Goal: Task Accomplishment & Management: Manage account settings

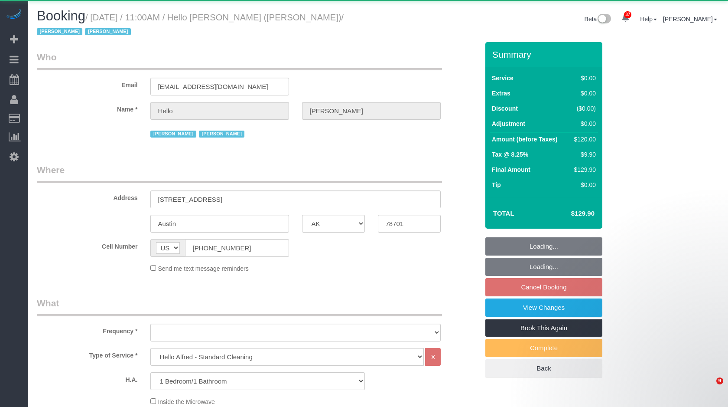
select select "[GEOGRAPHIC_DATA]"
select select "1"
select select "object:8291"
select select "1"
select select "spot64"
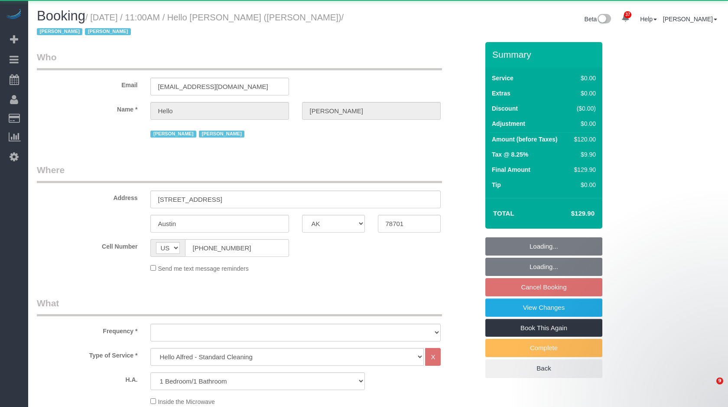
select select "number:89"
select select "number:90"
select select "number:15"
select select "number:6"
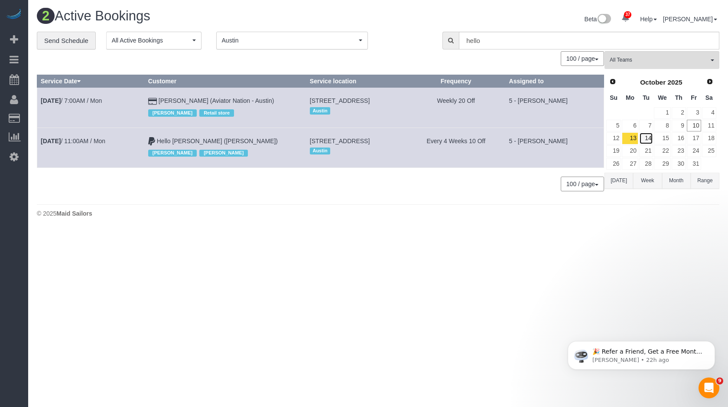
click at [647, 137] on link "14" at bounding box center [647, 138] width 14 height 12
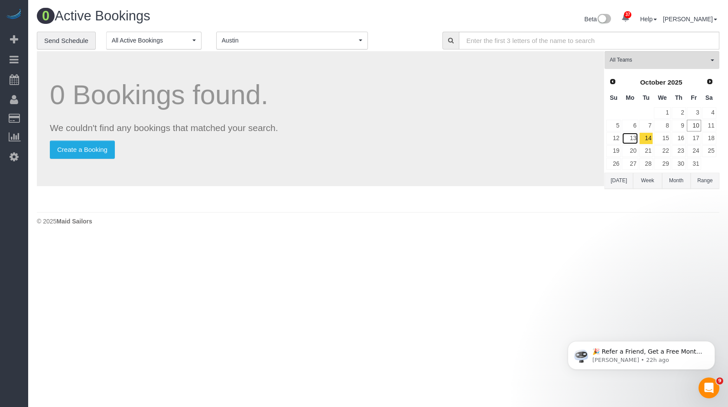
click at [632, 135] on link "13" at bounding box center [630, 138] width 16 height 12
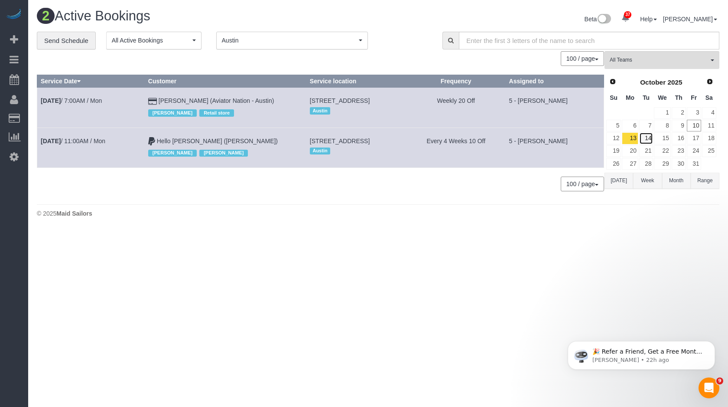
click at [650, 139] on link "14" at bounding box center [647, 138] width 14 height 12
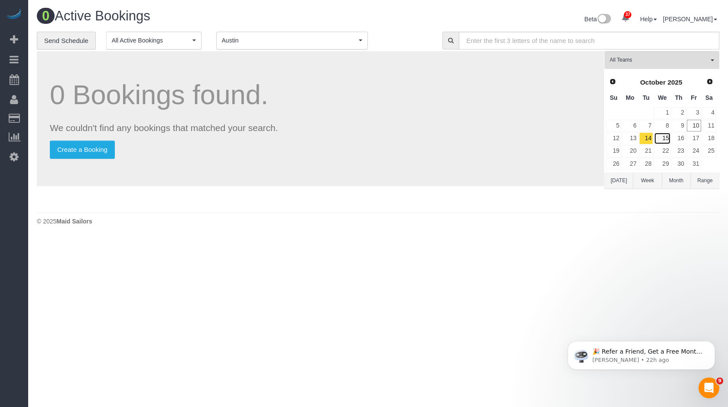
click at [662, 137] on link "15" at bounding box center [662, 138] width 16 height 12
click at [682, 137] on link "16" at bounding box center [679, 138] width 14 height 12
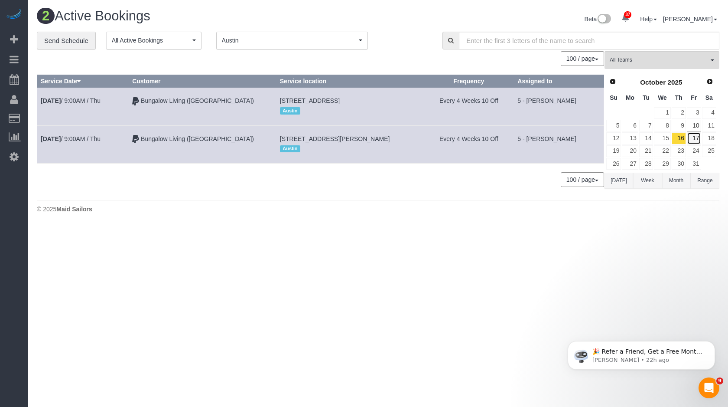
click at [695, 138] on link "17" at bounding box center [694, 138] width 14 height 12
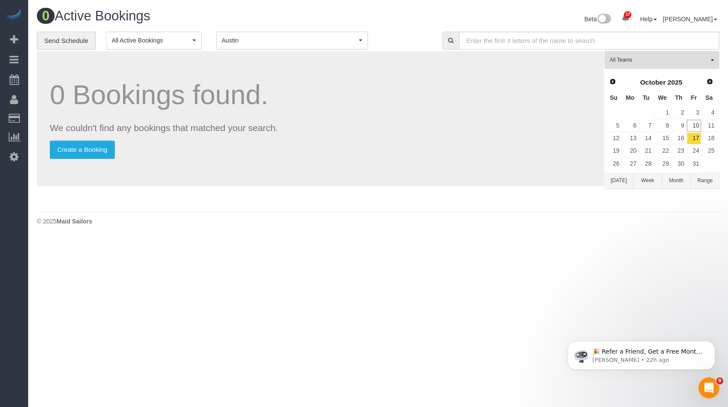
click at [706, 185] on button "Range" at bounding box center [705, 181] width 29 height 16
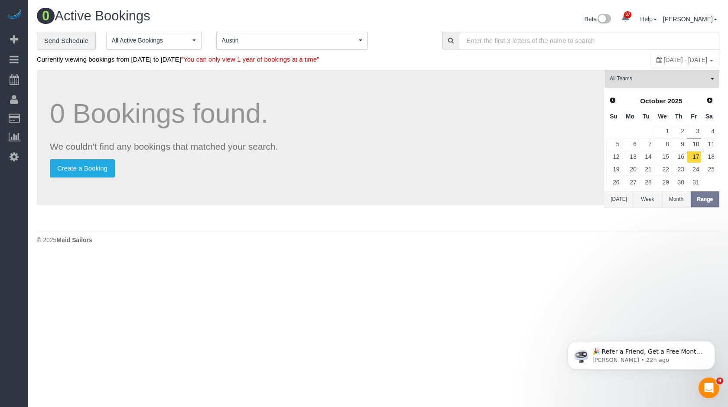
click at [664, 57] on span "[DATE] - [DATE]" at bounding box center [686, 59] width 44 height 7
type input "**********"
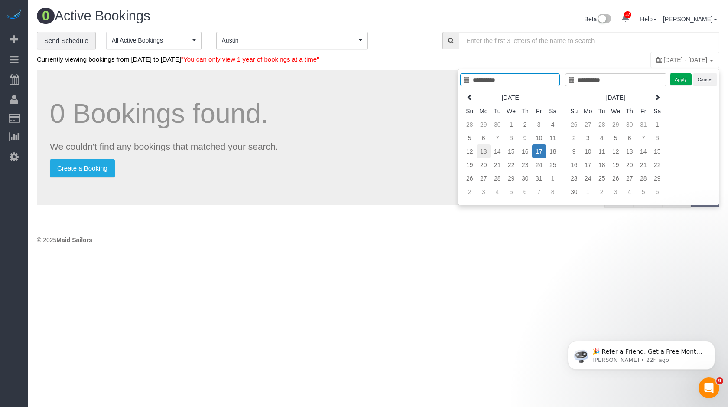
type input "**********"
click at [481, 151] on td "13" at bounding box center [484, 150] width 14 height 13
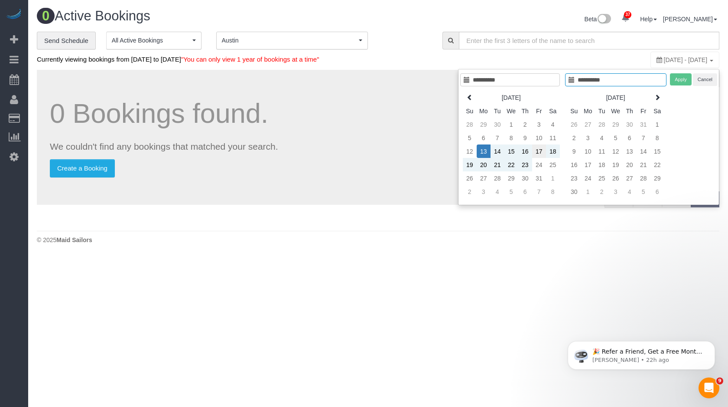
type input "**********"
click at [536, 154] on td "17" at bounding box center [539, 150] width 14 height 13
type input "**********"
click at [677, 81] on button "Apply" at bounding box center [681, 79] width 22 height 13
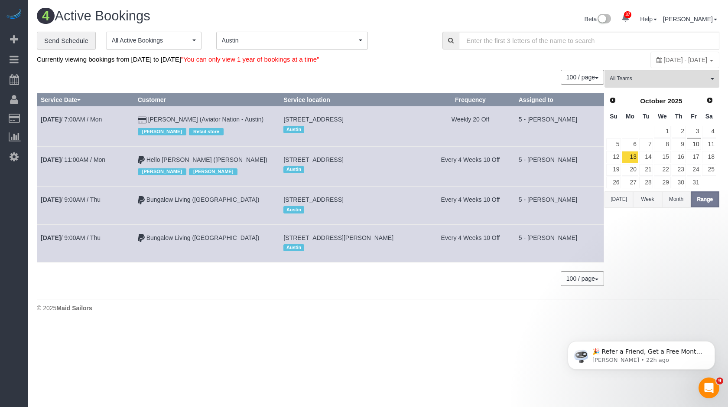
click at [243, 159] on td "Hello [PERSON_NAME] ([PERSON_NAME]) [PERSON_NAME] [PERSON_NAME]" at bounding box center [207, 166] width 146 height 40
drag, startPoint x: 297, startPoint y: 159, endPoint x: 381, endPoint y: 160, distance: 83.7
click at [381, 160] on td "[STREET_ADDRESS] [GEOGRAPHIC_DATA]" at bounding box center [353, 166] width 146 height 40
copy span "[STREET_ADDRESS]"
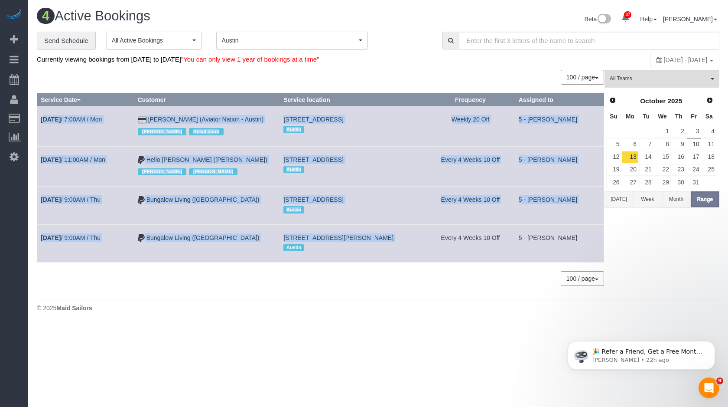
drag, startPoint x: 37, startPoint y: 113, endPoint x: 373, endPoint y: 241, distance: 359.3
click at [373, 241] on tbody "[DATE] 7:00AM / Mon [PERSON_NAME] (Aviator Nation - Austin) [PERSON_NAME] Retai…" at bounding box center [320, 184] width 567 height 156
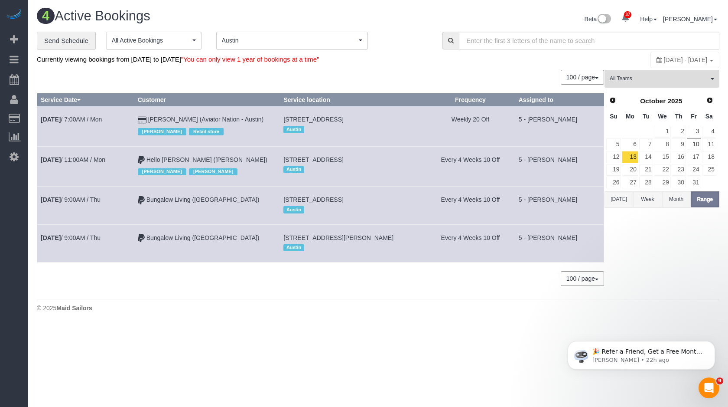
click at [426, 228] on td "[STREET_ADDRESS][PERSON_NAME] [GEOGRAPHIC_DATA]" at bounding box center [353, 243] width 146 height 38
drag, startPoint x: 296, startPoint y: 158, endPoint x: 379, endPoint y: 159, distance: 83.3
click at [379, 159] on td "[STREET_ADDRESS] [GEOGRAPHIC_DATA]" at bounding box center [353, 166] width 146 height 40
copy span "[STREET_ADDRESS]"
drag, startPoint x: 294, startPoint y: 119, endPoint x: 426, endPoint y: 124, distance: 132.3
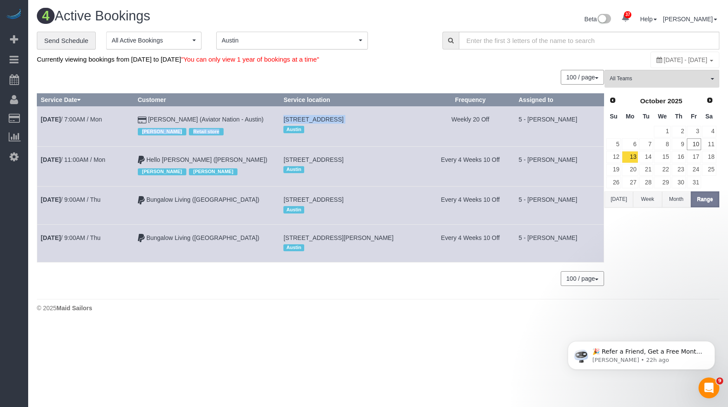
click at [426, 124] on tr "[DATE] 7:00AM / Mon [PERSON_NAME] (Aviator Nation - Austin) [PERSON_NAME] Retai…" at bounding box center [320, 126] width 567 height 40
copy tr "[PERSON_NAME] Retail store [STREET_ADDRESS]"
drag, startPoint x: 275, startPoint y: 120, endPoint x: 159, endPoint y: 121, distance: 116.2
click at [159, 121] on td "[PERSON_NAME] (Aviator Nation - Austin) [PERSON_NAME] Retail store" at bounding box center [207, 126] width 146 height 40
copy td "[PERSON_NAME] (Aviator Nation - Austin)"
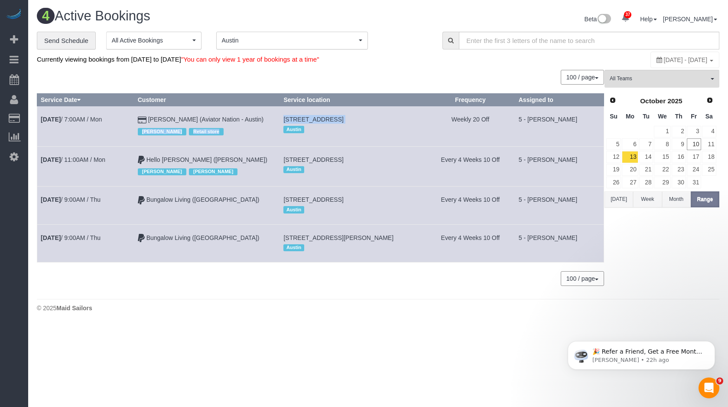
drag, startPoint x: 297, startPoint y: 196, endPoint x: 442, endPoint y: 196, distance: 145.2
click at [426, 196] on td "[STREET_ADDRESS] [GEOGRAPHIC_DATA]" at bounding box center [353, 205] width 146 height 38
copy span "[STREET_ADDRESS]"
click at [317, 235] on span "[STREET_ADDRESS][PERSON_NAME]" at bounding box center [339, 237] width 110 height 7
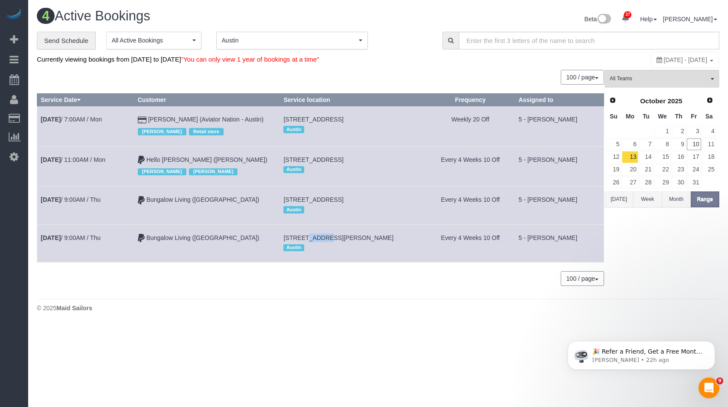
click at [317, 235] on span "[STREET_ADDRESS][PERSON_NAME]" at bounding box center [339, 237] width 110 height 7
copy td "[STREET_ADDRESS][PERSON_NAME]"
click at [688, 150] on td "17" at bounding box center [694, 156] width 15 height 13
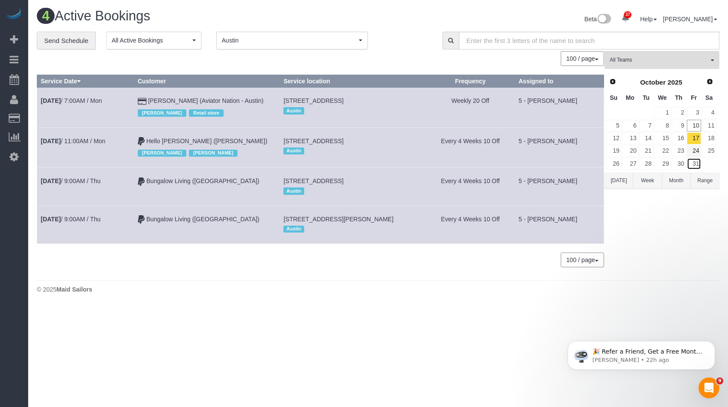
click at [694, 158] on link "31" at bounding box center [694, 164] width 14 height 12
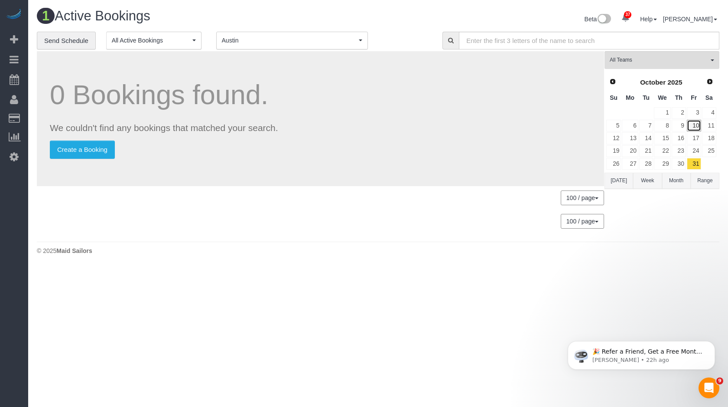
click at [692, 130] on link "10" at bounding box center [694, 126] width 14 height 12
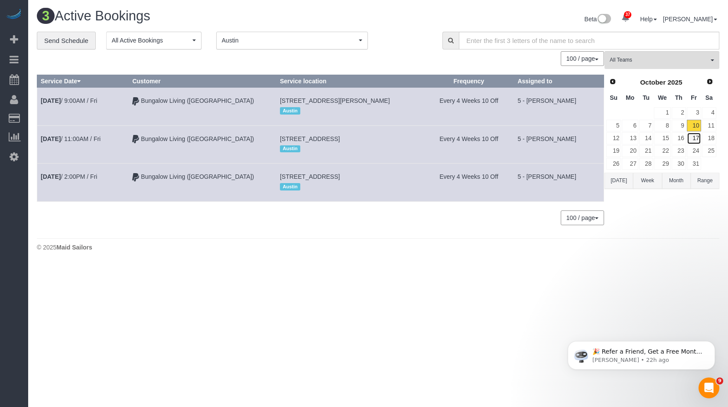
click at [698, 135] on link "17" at bounding box center [694, 138] width 14 height 12
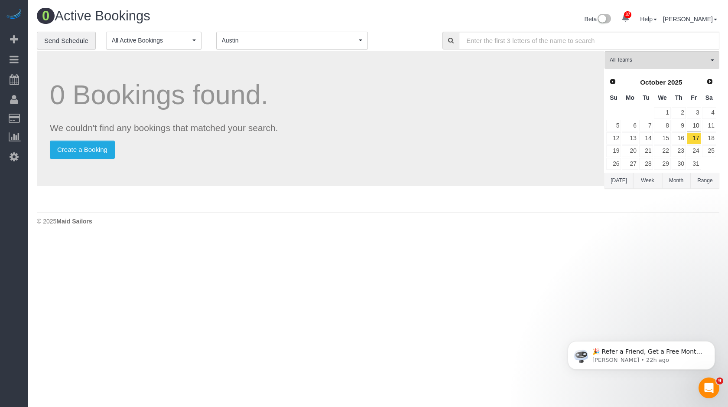
click at [609, 178] on button "[DATE]" at bounding box center [619, 181] width 29 height 16
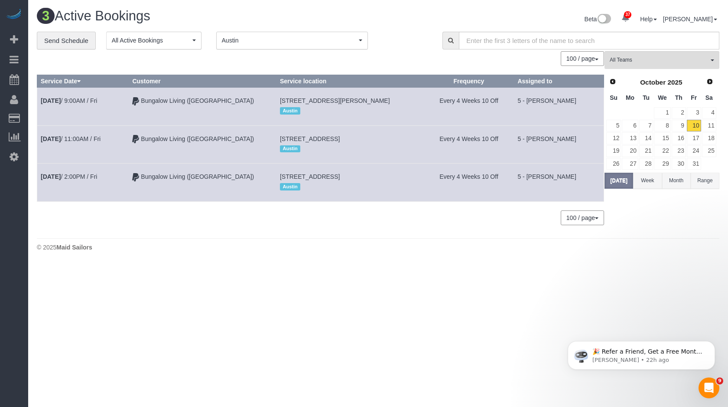
click at [259, 41] on span "Austin" at bounding box center [289, 40] width 135 height 9
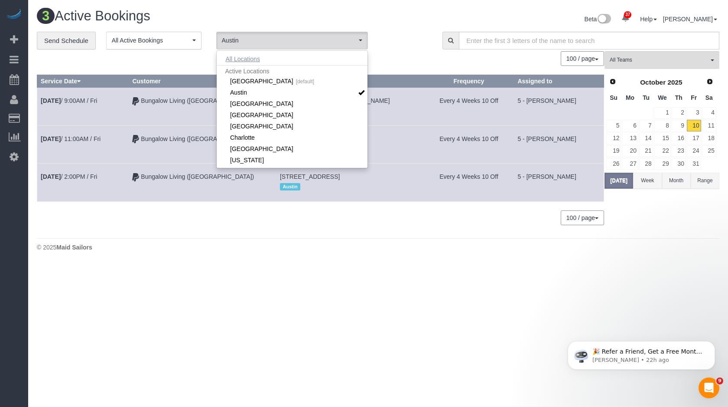
click at [245, 62] on button "All Locations" at bounding box center [243, 59] width 52 height 12
click at [419, 96] on td "[STREET_ADDRESS][PERSON_NAME] [GEOGRAPHIC_DATA]" at bounding box center [350, 107] width 148 height 38
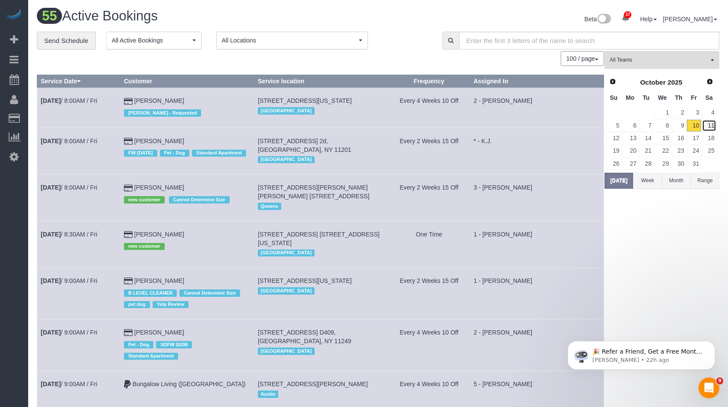
click at [715, 129] on link "11" at bounding box center [709, 126] width 14 height 12
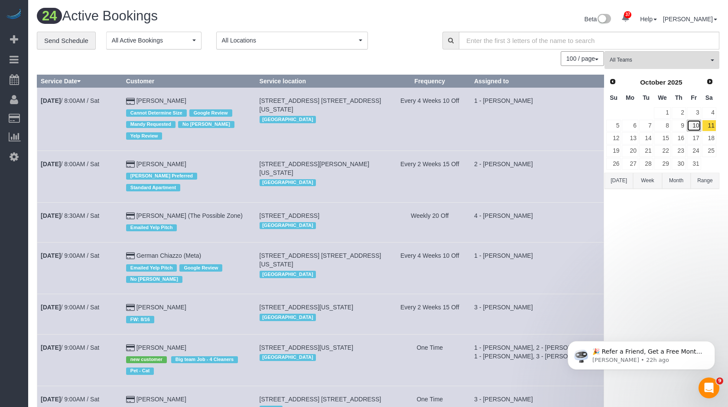
click at [693, 126] on link "10" at bounding box center [694, 126] width 14 height 12
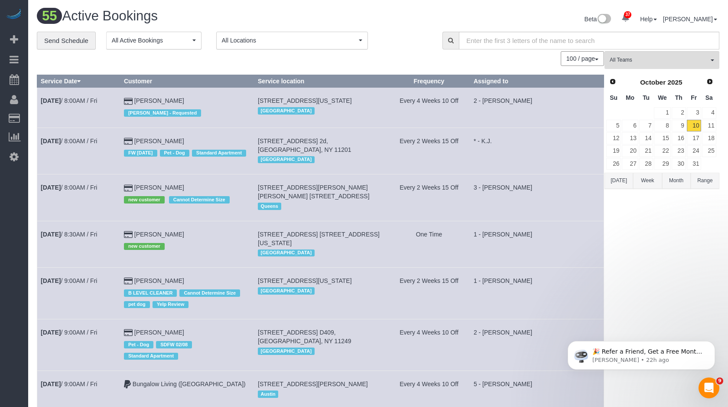
click at [645, 176] on button "Week" at bounding box center [647, 181] width 29 height 16
click at [614, 183] on button "[DATE]" at bounding box center [619, 181] width 29 height 16
click at [614, 134] on link "12" at bounding box center [614, 138] width 15 height 12
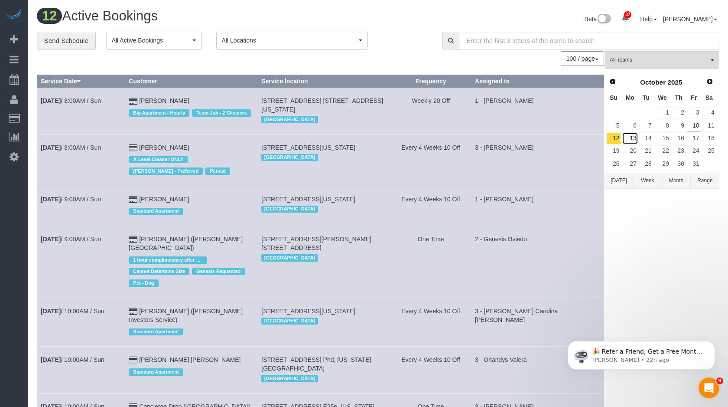
click at [633, 138] on link "13" at bounding box center [630, 138] width 16 height 12
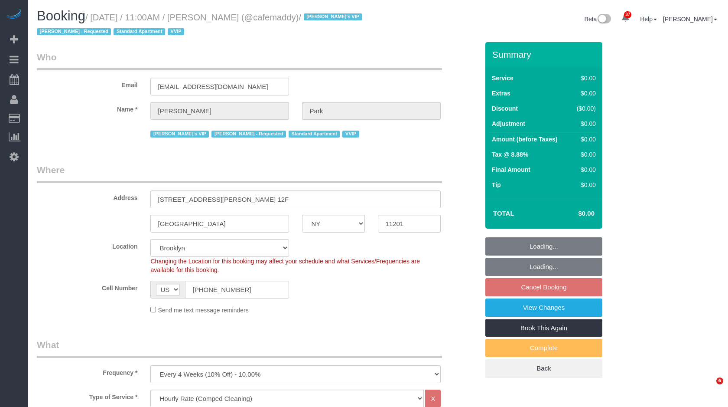
select select "NY"
select select "120"
select select "spot4"
select select "number:57"
select select "number:90"
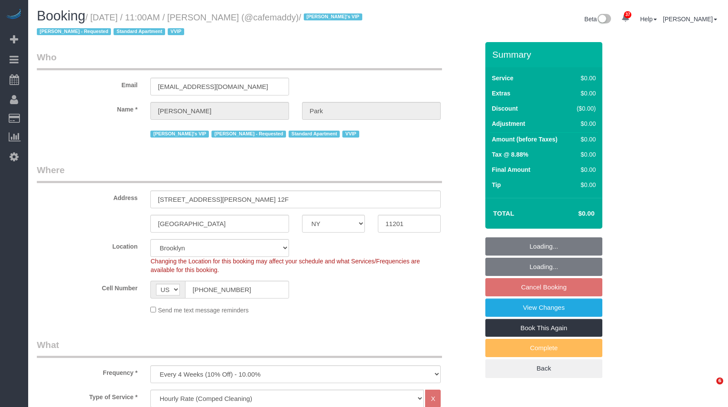
select select "number:15"
select select "number:5"
select select "11193"
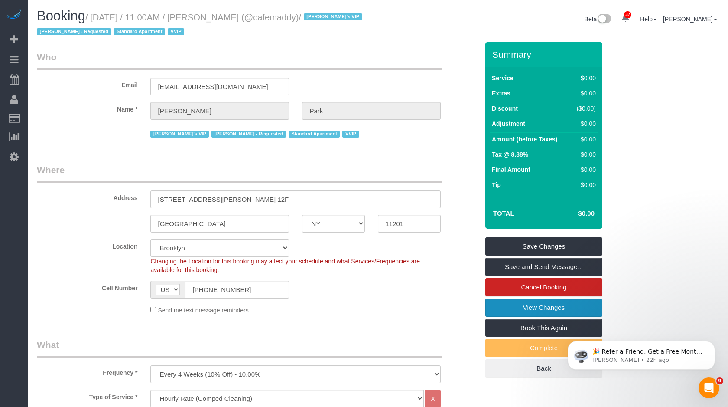
click at [552, 309] on link "View Changes" at bounding box center [544, 307] width 117 height 18
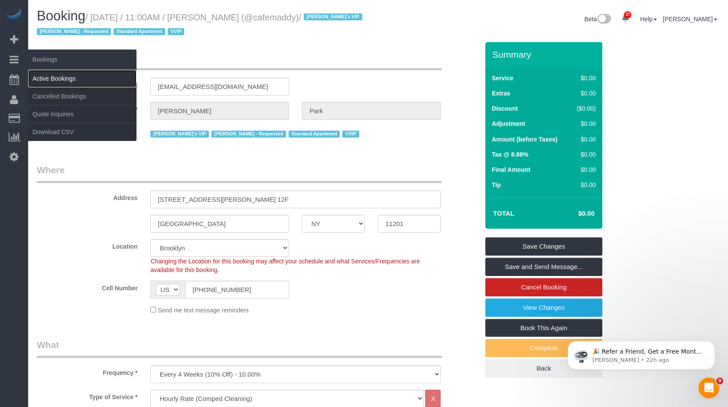
click at [65, 77] on link "Active Bookings" at bounding box center [82, 78] width 108 height 17
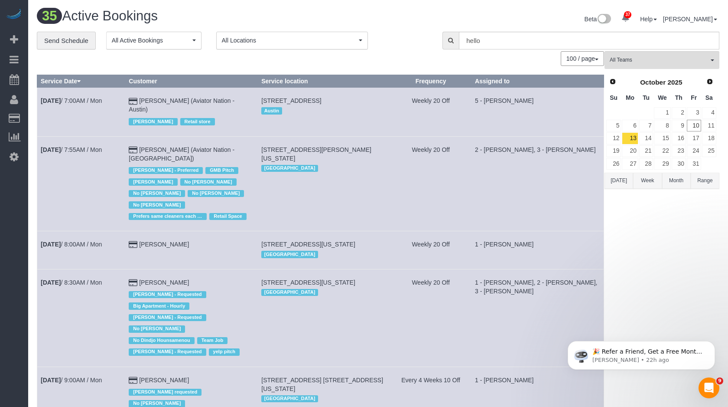
click at [232, 44] on span "All Locations" at bounding box center [289, 40] width 135 height 9
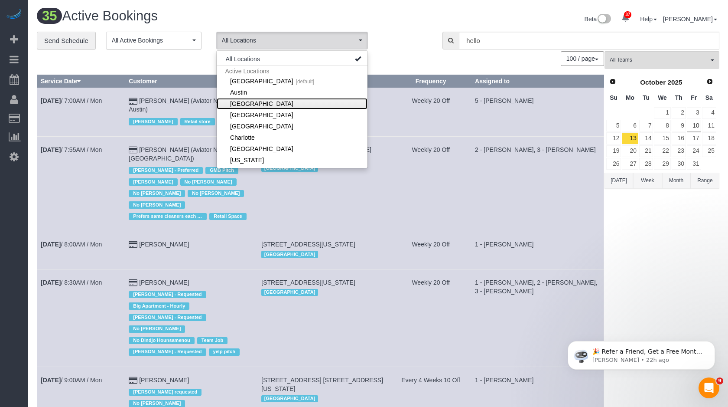
click at [251, 101] on link "[GEOGRAPHIC_DATA]" at bounding box center [292, 103] width 151 height 11
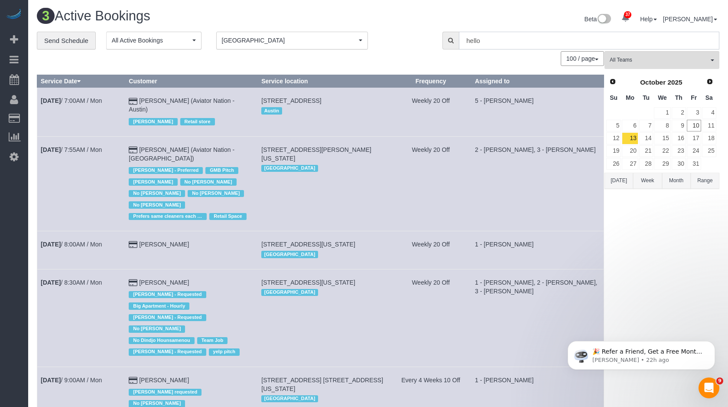
click at [500, 37] on input "hello" at bounding box center [589, 41] width 261 height 18
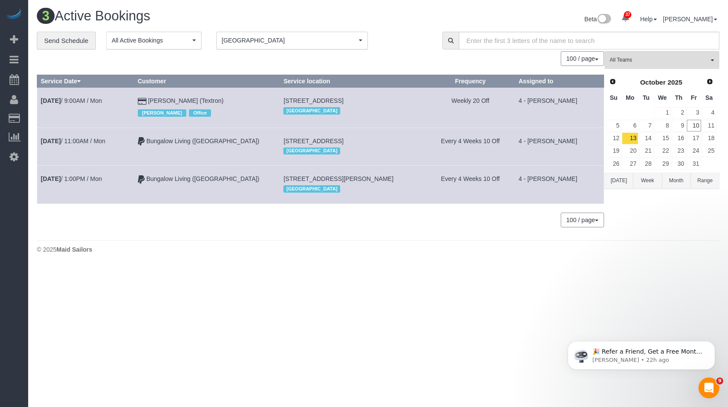
click at [489, 160] on td "Every 4 Weeks 10 Off" at bounding box center [470, 146] width 89 height 38
click at [708, 82] on span "Next" at bounding box center [710, 81] width 7 height 7
click at [637, 124] on link "3" at bounding box center [630, 126] width 16 height 12
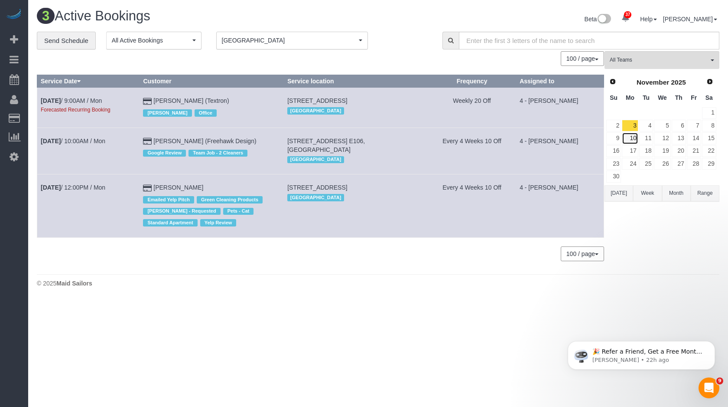
click at [633, 136] on link "10" at bounding box center [630, 138] width 16 height 12
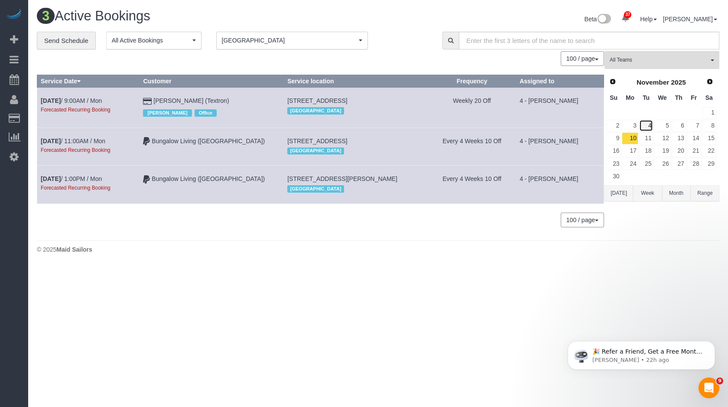
click at [650, 127] on link "4" at bounding box center [647, 126] width 14 height 12
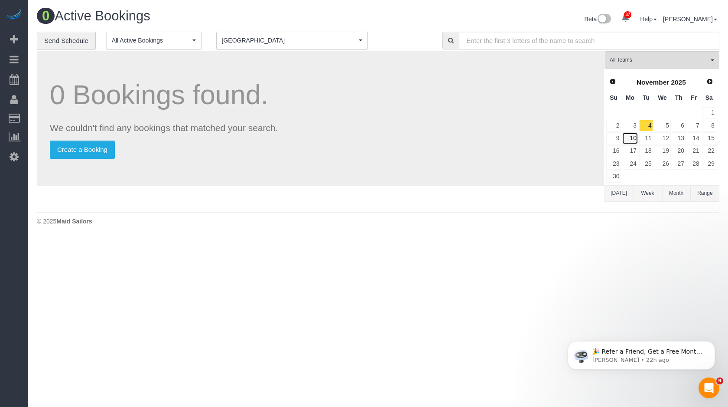
click at [634, 137] on link "10" at bounding box center [630, 138] width 16 height 12
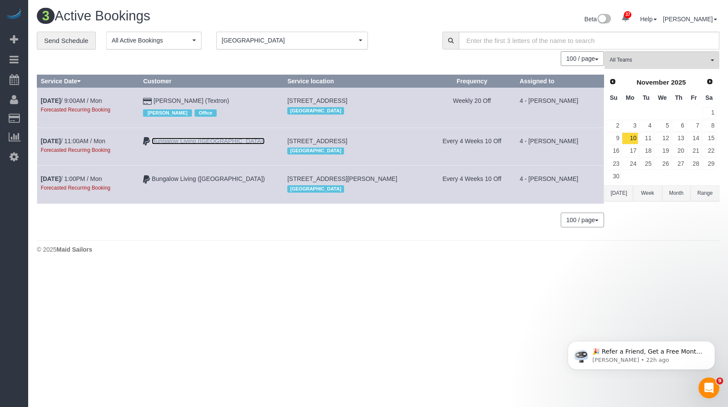
click at [228, 138] on link "Bungalow Living ([GEOGRAPHIC_DATA])" at bounding box center [208, 140] width 113 height 7
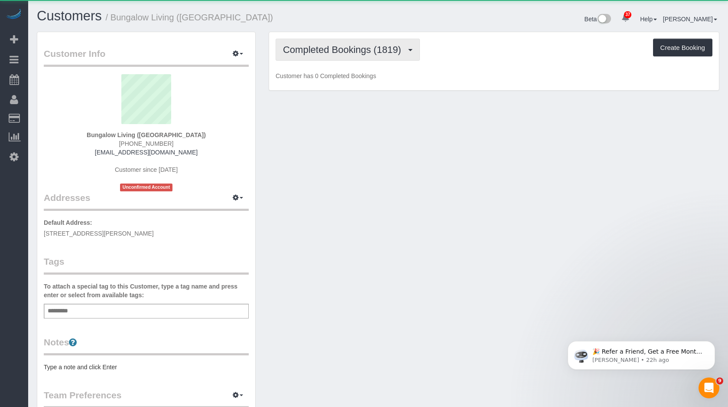
click at [289, 45] on span "Completed Bookings (1819)" at bounding box center [344, 49] width 123 height 11
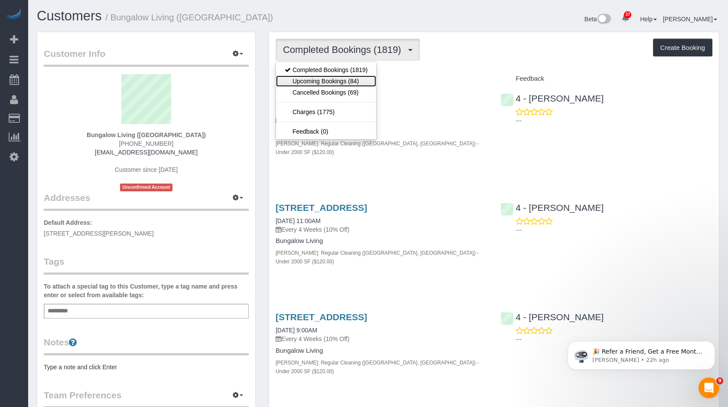
click at [310, 79] on link "Upcoming Bookings (84)" at bounding box center [326, 80] width 100 height 11
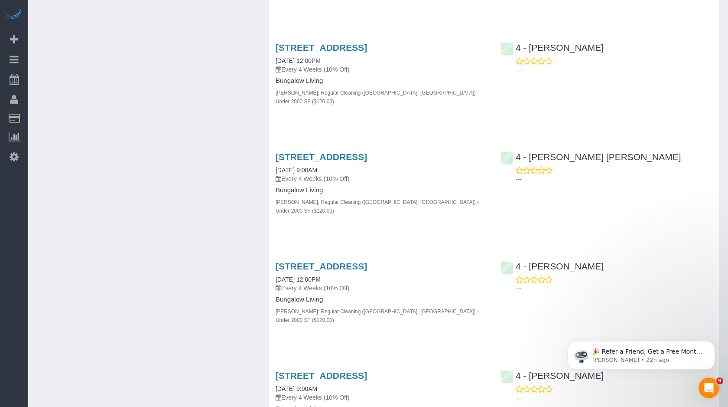
scroll to position [944, 0]
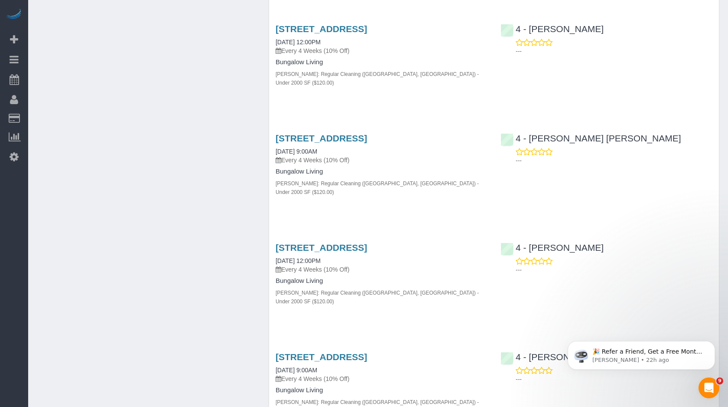
click at [351, 265] on p "Every 4 Weeks (10% Off)" at bounding box center [382, 269] width 212 height 9
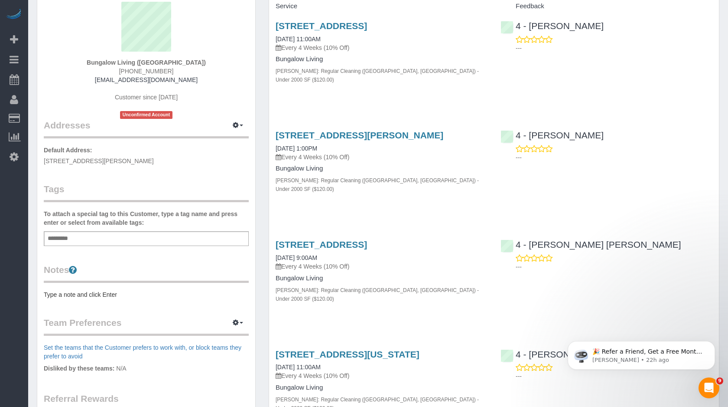
scroll to position [0, 0]
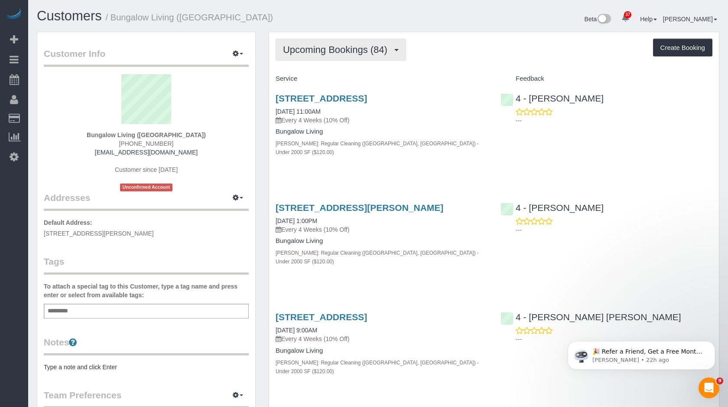
click at [362, 57] on button "Upcoming Bookings (84)" at bounding box center [341, 50] width 131 height 22
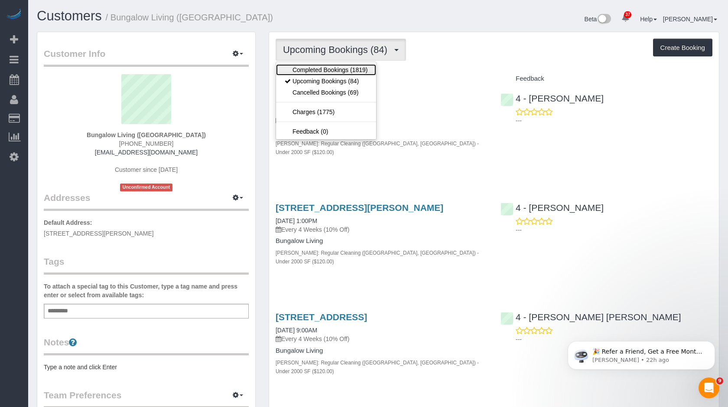
click at [333, 72] on link "Completed Bookings (1819)" at bounding box center [326, 69] width 100 height 11
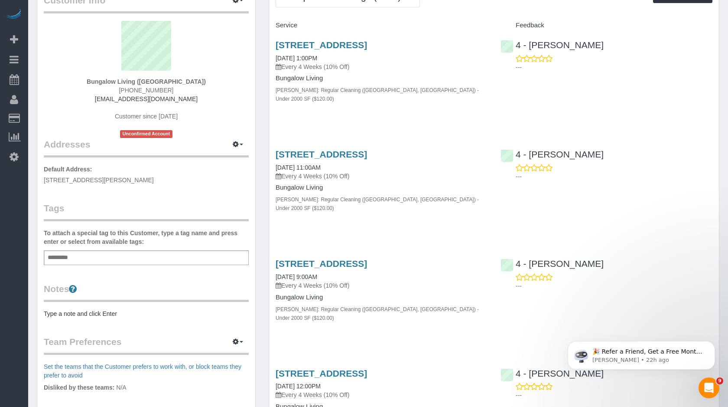
scroll to position [52, 0]
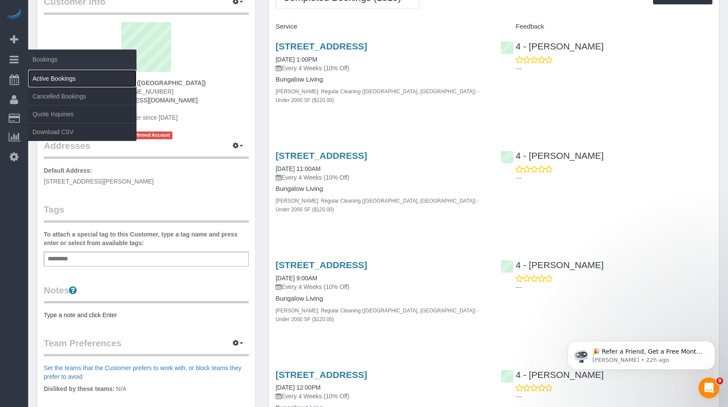
click at [42, 74] on link "Active Bookings" at bounding box center [82, 78] width 108 height 17
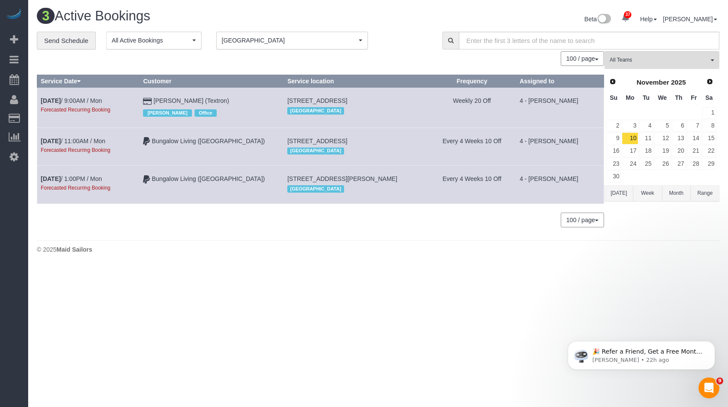
click at [627, 192] on button "[DATE]" at bounding box center [619, 193] width 29 height 16
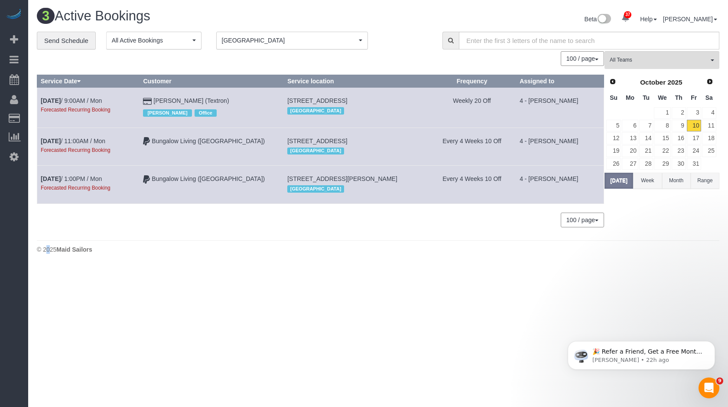
click at [627, 192] on div "All Teams Remove Team Filters * - K.J. *Irene Flores - Test 0 - Alioune Sy 0 - …" at bounding box center [662, 143] width 115 height 184
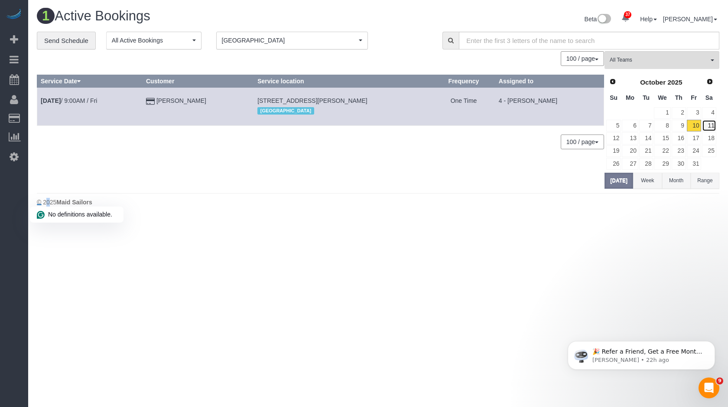
click at [709, 123] on link "11" at bounding box center [709, 126] width 14 height 12
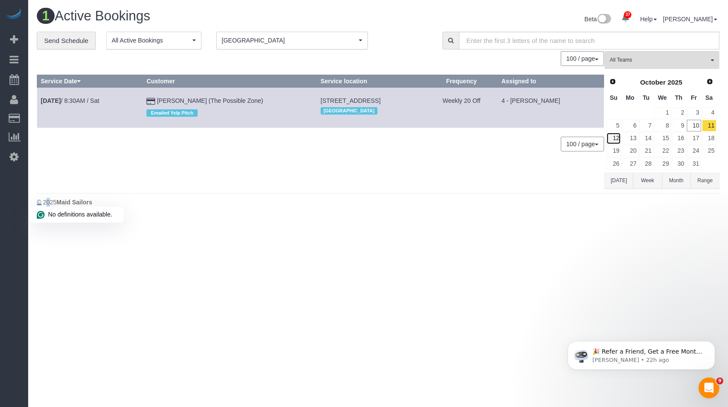
click at [614, 140] on link "12" at bounding box center [614, 138] width 15 height 12
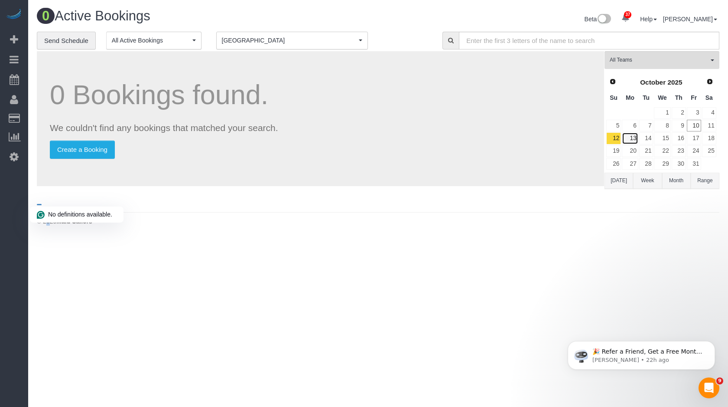
click at [632, 140] on link "13" at bounding box center [630, 138] width 16 height 12
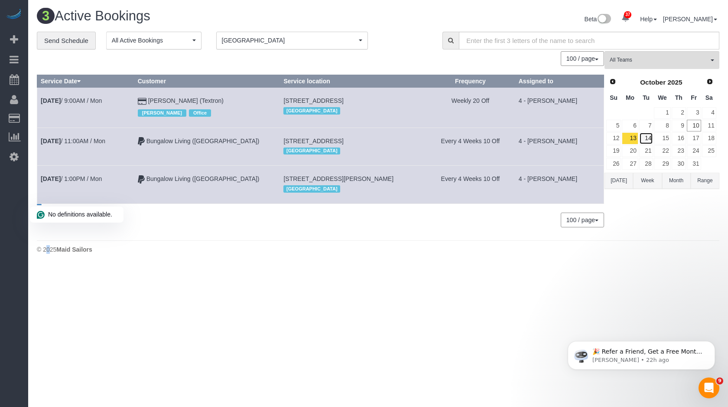
click at [649, 138] on link "14" at bounding box center [647, 138] width 14 height 12
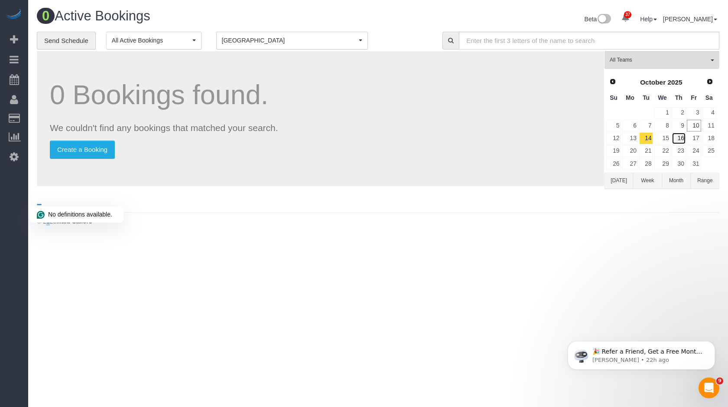
click at [673, 140] on link "16" at bounding box center [679, 138] width 14 height 12
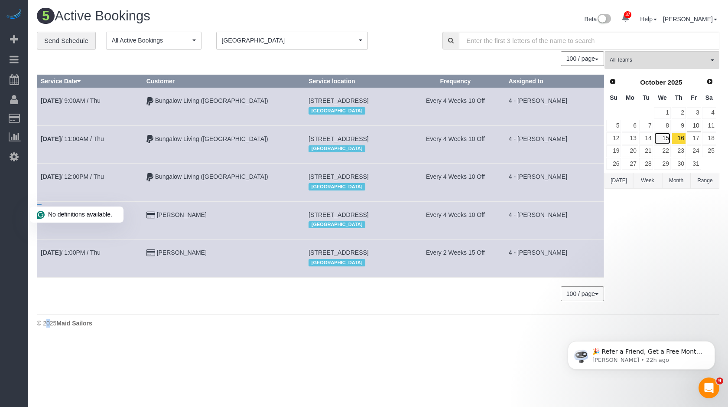
click at [663, 137] on link "15" at bounding box center [662, 138] width 16 height 12
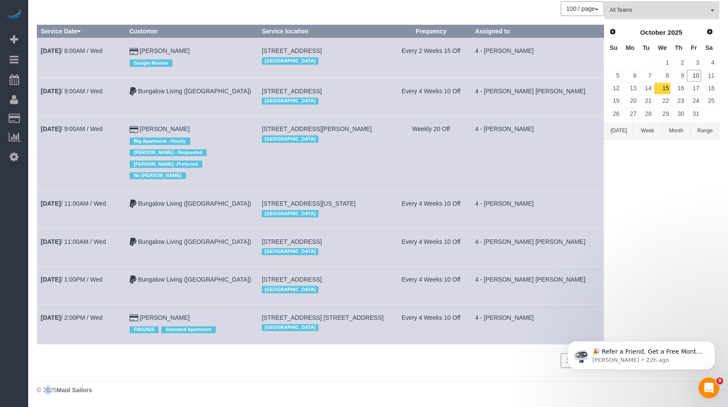
scroll to position [40, 0]
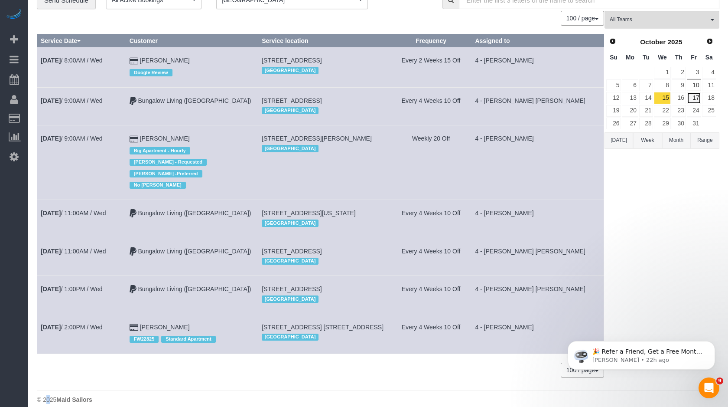
click at [693, 96] on link "17" at bounding box center [694, 98] width 14 height 12
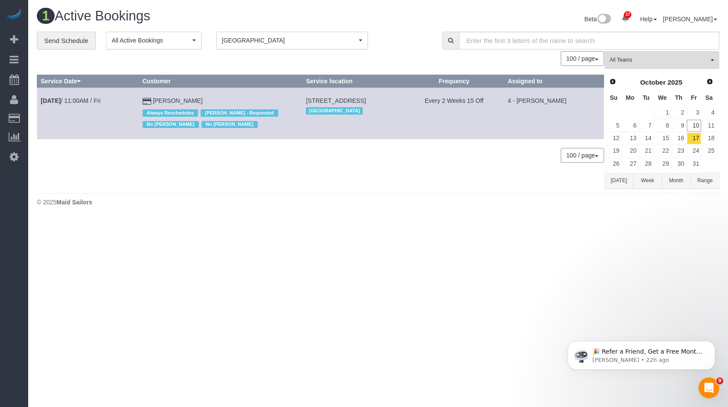
click at [713, 96] on span "Sa" at bounding box center [709, 97] width 7 height 7
click at [713, 137] on link "18" at bounding box center [709, 138] width 14 height 12
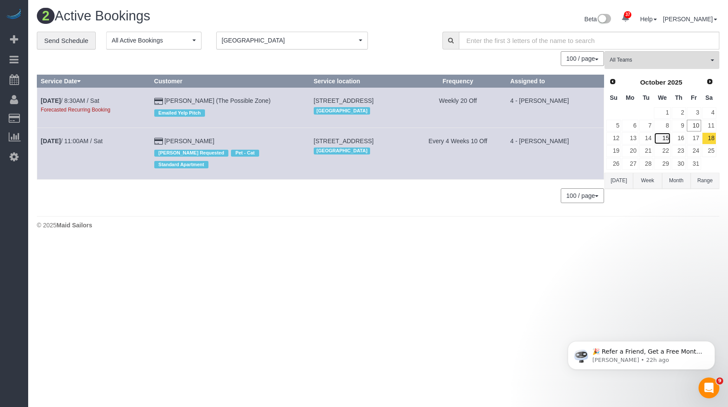
click at [666, 139] on link "15" at bounding box center [662, 138] width 16 height 12
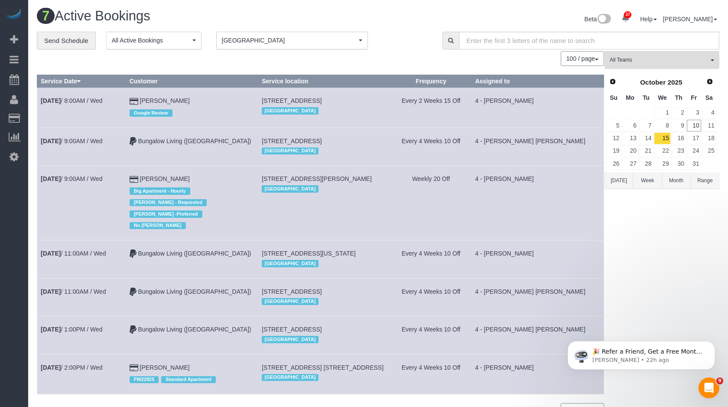
click at [322, 36] on span "[GEOGRAPHIC_DATA]" at bounding box center [289, 40] width 135 height 9
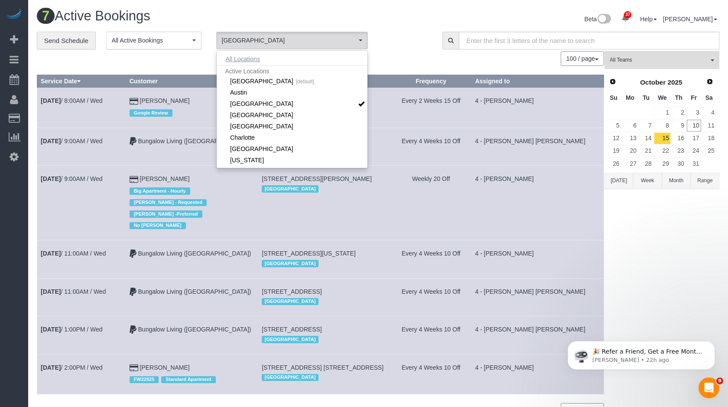
click at [255, 61] on button "All Locations" at bounding box center [243, 59] width 52 height 12
click at [453, 100] on td "Every 2 Weeks 15 Off" at bounding box center [431, 108] width 81 height 40
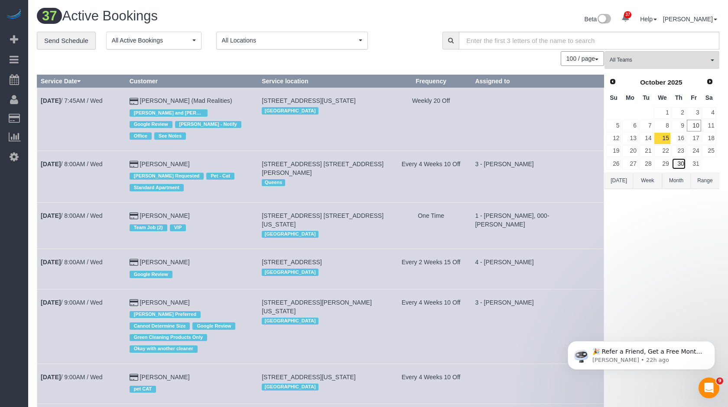
click at [684, 165] on link "30" at bounding box center [679, 164] width 14 height 12
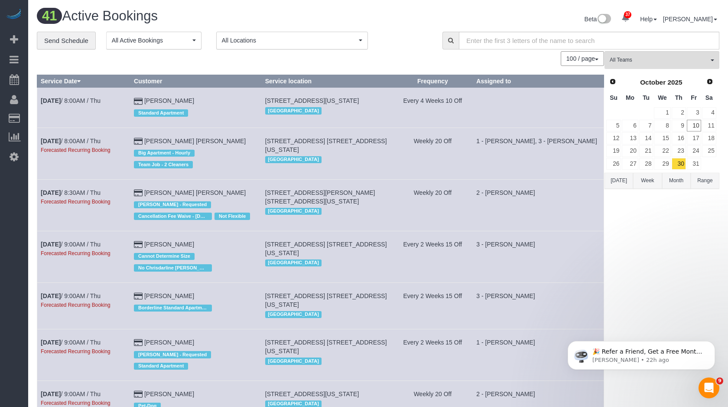
click at [307, 37] on span "All Locations" at bounding box center [289, 40] width 135 height 9
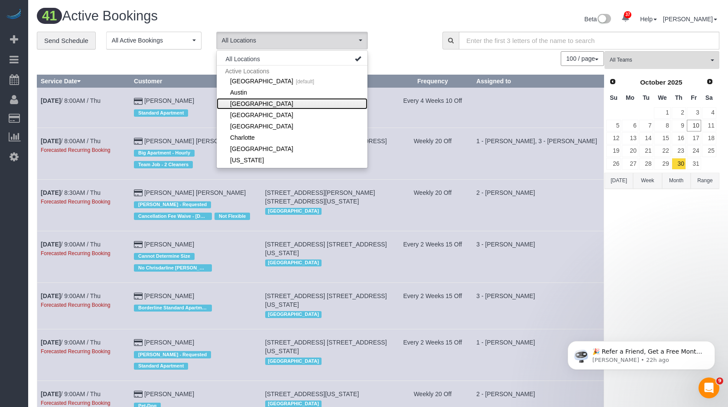
click at [262, 101] on link "[GEOGRAPHIC_DATA]" at bounding box center [292, 103] width 151 height 11
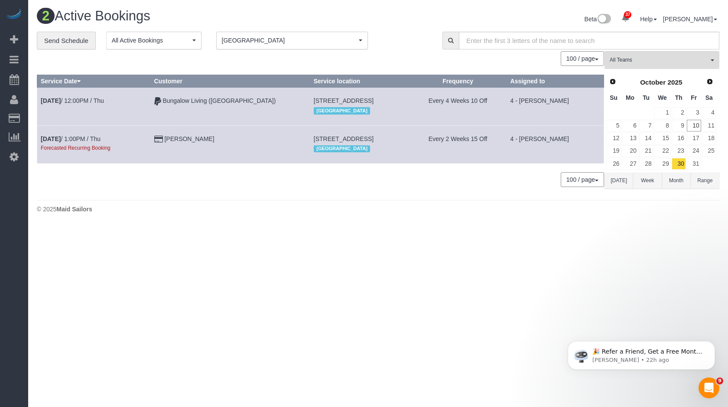
click at [98, 111] on td "Oct 30th / 12:00PM / Thu" at bounding box center [94, 107] width 114 height 38
click at [103, 101] on link "Oct 30th / 12:00PM / Thu" at bounding box center [72, 100] width 63 height 7
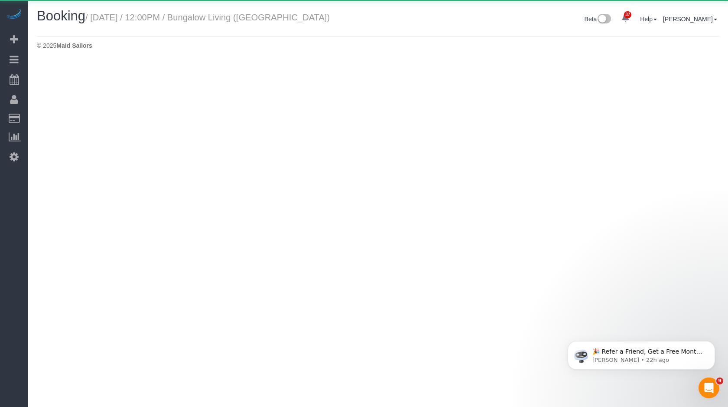
select select "MA"
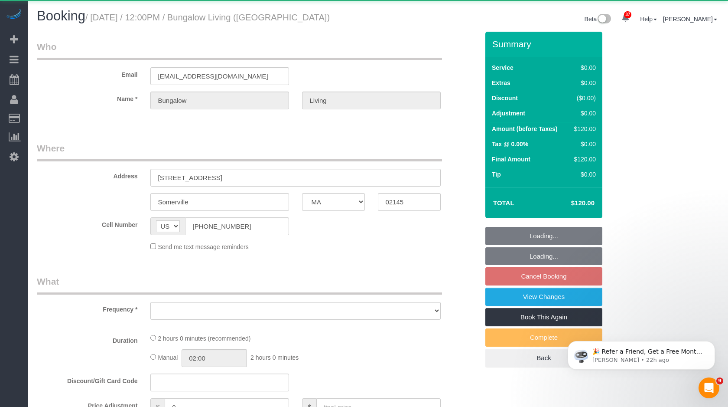
select select "spot65"
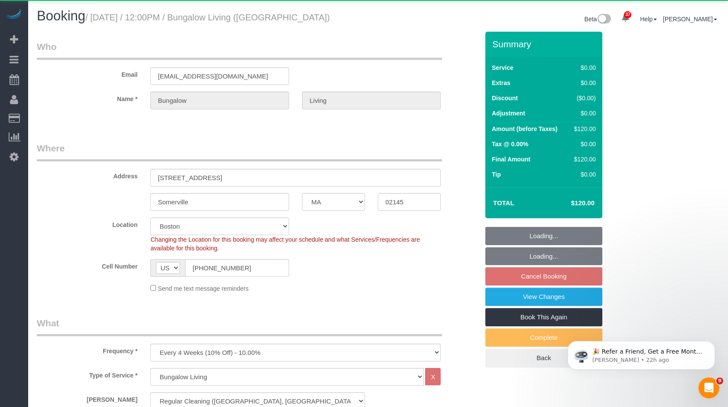
select select "object:9838"
select select "spot117"
select select "number:89"
select select "number:90"
select select "number:15"
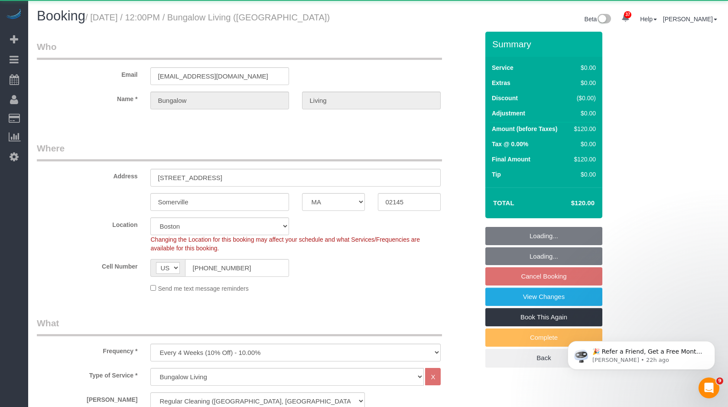
select select "number:7"
select select "number:21"
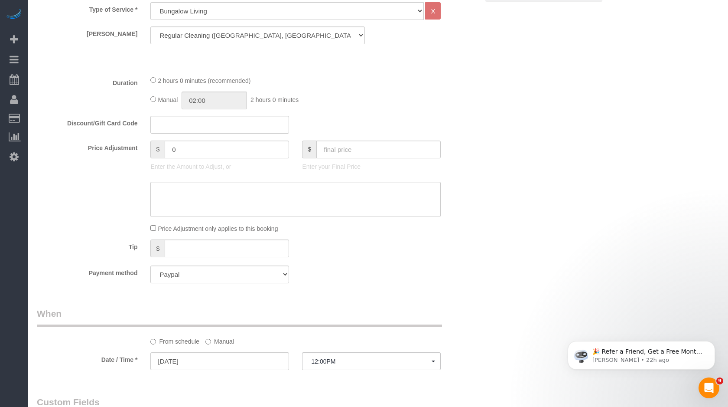
scroll to position [368, 0]
click at [212, 338] on label "Manual" at bounding box center [220, 338] width 29 height 12
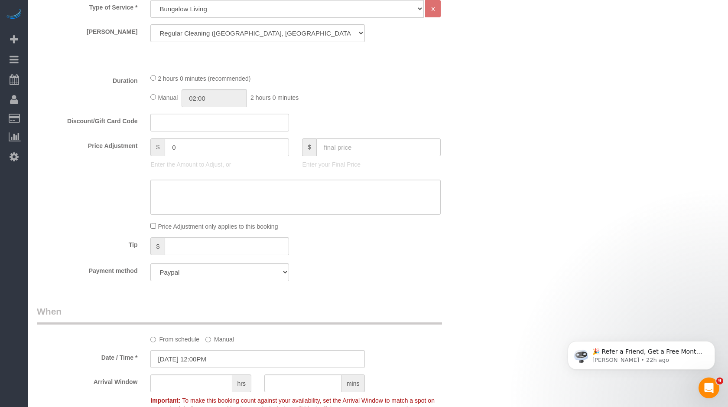
click at [219, 342] on label "Manual" at bounding box center [220, 338] width 29 height 12
click at [215, 354] on input "10/30/2025 12:00PM" at bounding box center [257, 359] width 215 height 18
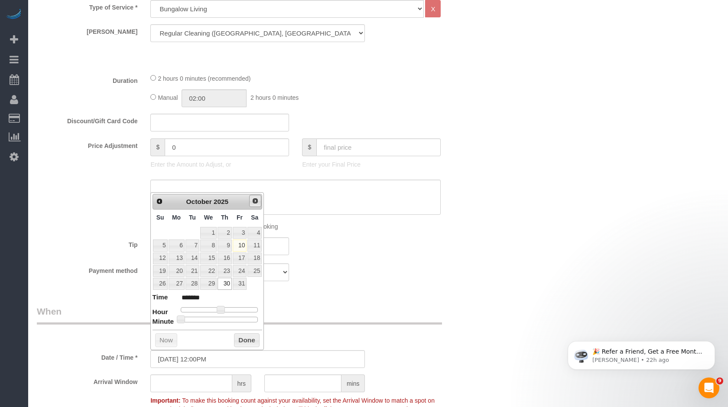
click at [253, 204] on link "Next" at bounding box center [255, 201] width 12 height 12
click at [180, 245] on link "3" at bounding box center [177, 245] width 16 height 12
type input "11/03/2025 12:00PM"
click at [246, 353] on button "Done" at bounding box center [247, 353] width 26 height 14
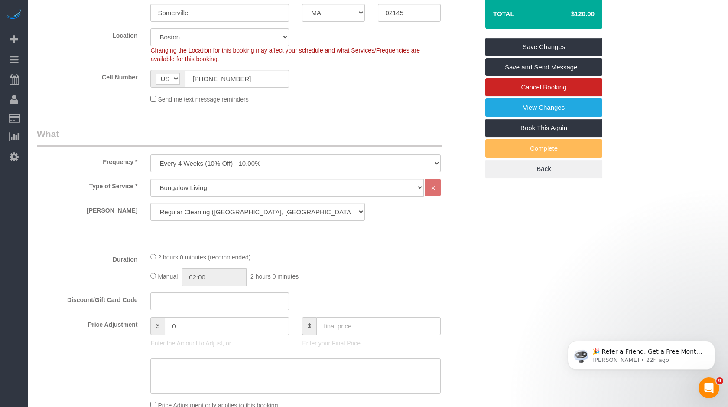
scroll to position [0, 0]
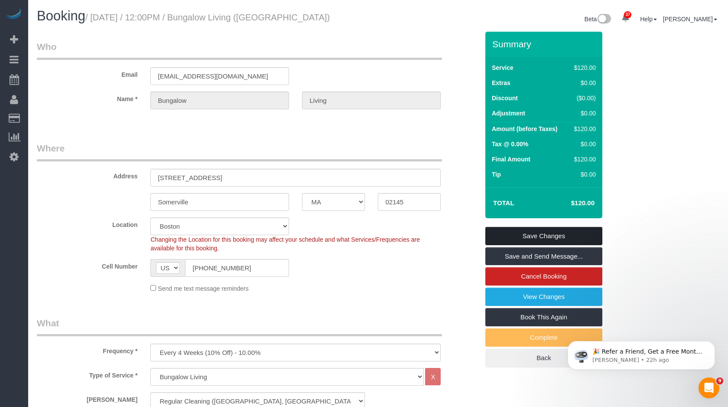
click at [535, 232] on link "Save Changes" at bounding box center [544, 236] width 117 height 18
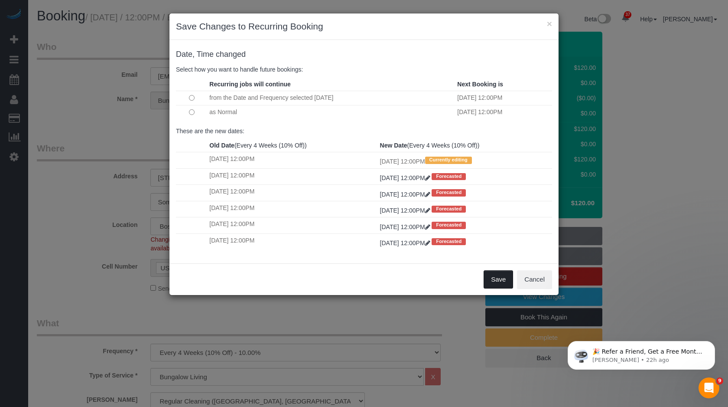
click at [502, 282] on button "Save" at bounding box center [498, 279] width 29 height 18
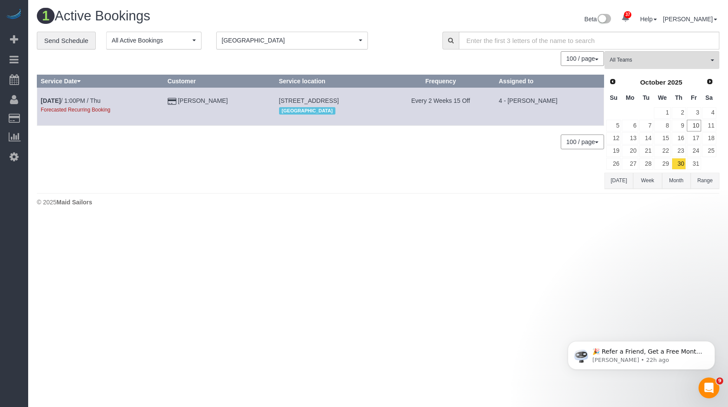
click at [623, 176] on button "[DATE]" at bounding box center [619, 181] width 29 height 16
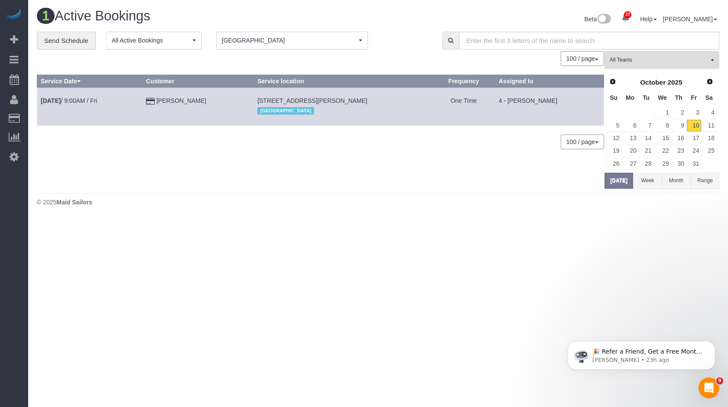
click at [366, 237] on body "37 Beta Your Notifications You have 0 alerts × You have 4 to charge for 10/09/2…" at bounding box center [364, 203] width 728 height 407
